Goal: Task Accomplishment & Management: Manage account settings

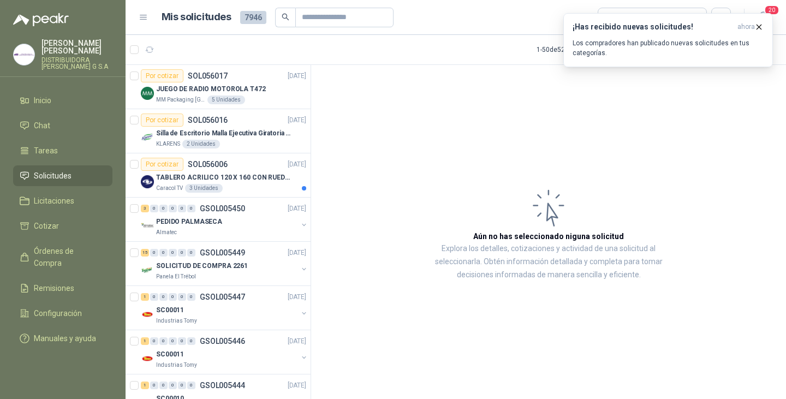
click at [48, 170] on span "Solicitudes" at bounding box center [53, 176] width 38 height 12
click at [760, 27] on icon "button" at bounding box center [758, 26] width 9 height 9
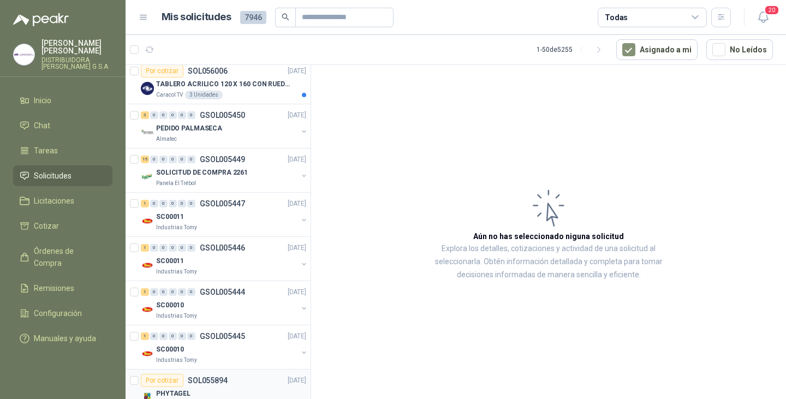
scroll to position [218, 0]
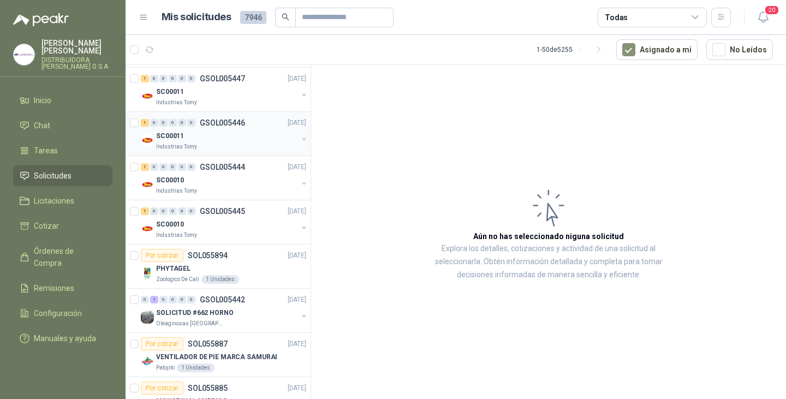
click at [181, 132] on p "SC00011" at bounding box center [170, 136] width 28 height 10
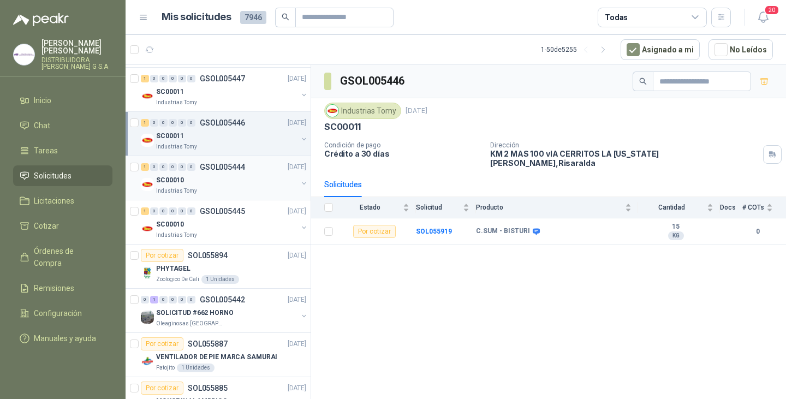
click at [190, 184] on div "SC00010" at bounding box center [226, 180] width 141 height 13
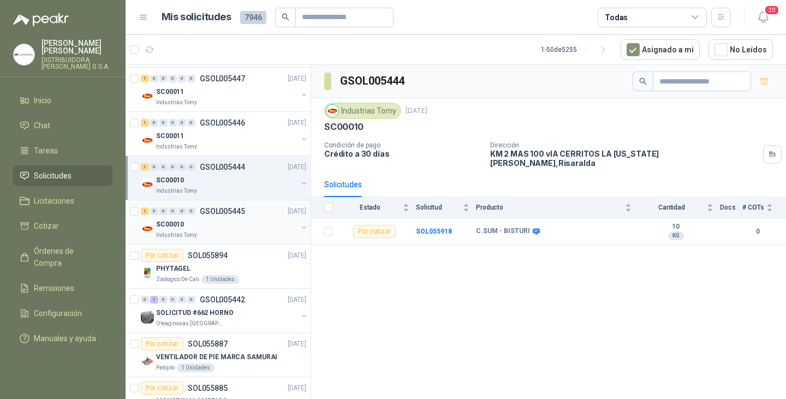
click at [198, 230] on div "SC00010" at bounding box center [226, 224] width 141 height 13
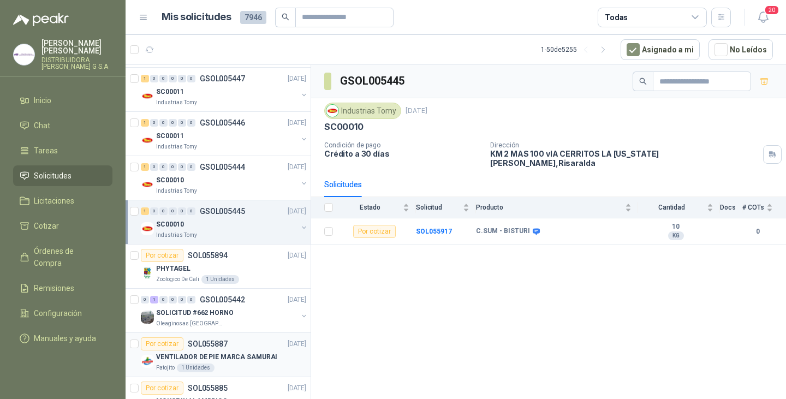
click at [235, 356] on p "VENTILADOR DE PIE MARCA SAMURAI" at bounding box center [216, 357] width 121 height 10
